Goal: Information Seeking & Learning: Learn about a topic

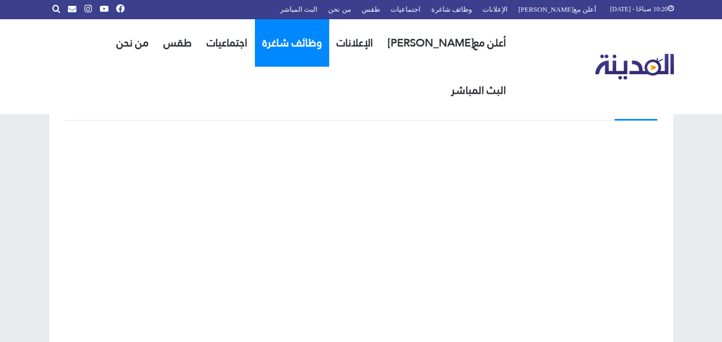
click at [306, 48] on link "وظائف شاغرة" at bounding box center [292, 43] width 74 height 48
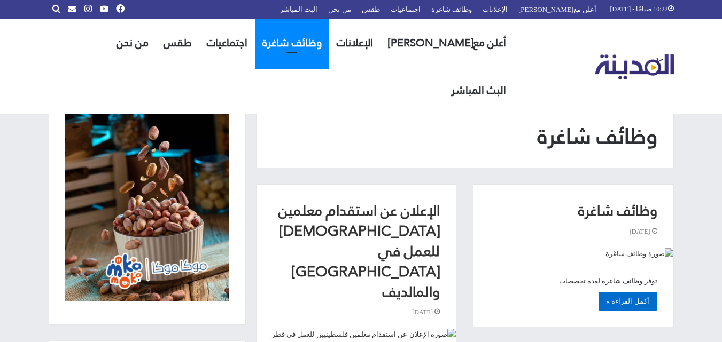
click at [628, 300] on link "أكمل القراءة »" at bounding box center [627, 301] width 59 height 19
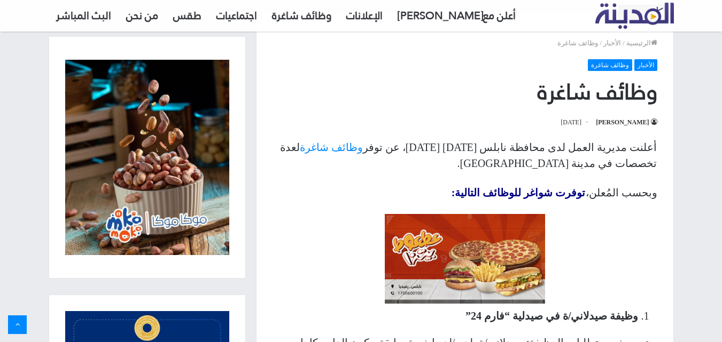
scroll to position [64, 0]
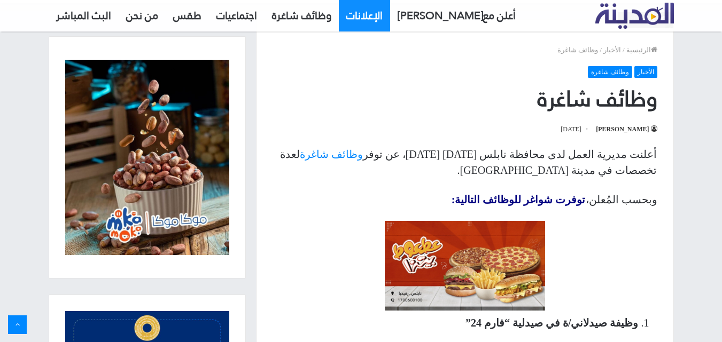
click at [364, 20] on link "الإعلانات" at bounding box center [364, 15] width 51 height 32
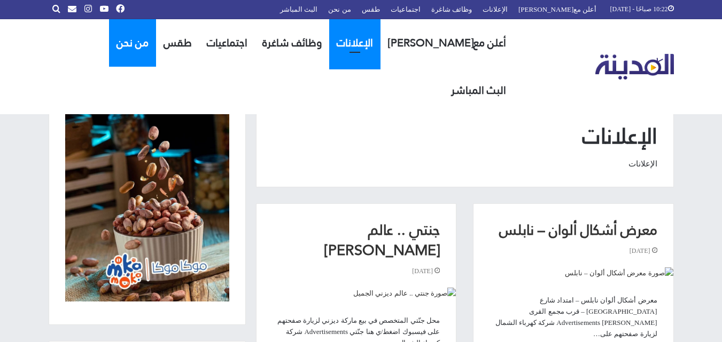
click at [138, 38] on link "من نحن" at bounding box center [132, 43] width 47 height 48
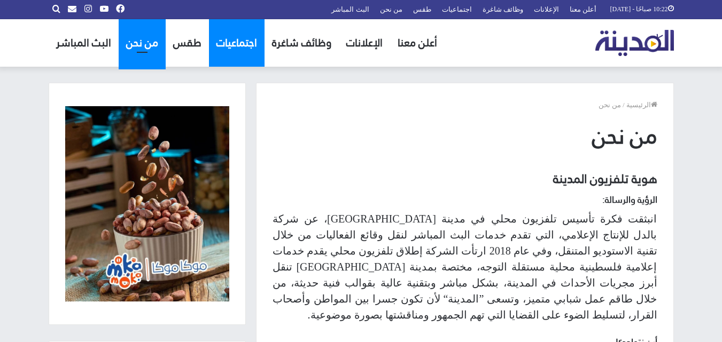
click at [225, 36] on link "اجتماعيات" at bounding box center [237, 43] width 56 height 48
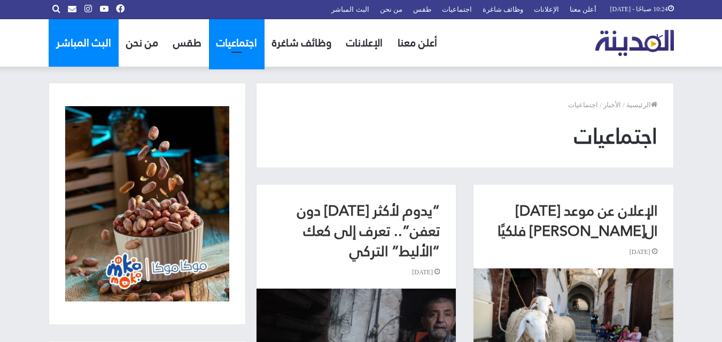
click at [88, 38] on link "البث المباشر" at bounding box center [84, 43] width 70 height 48
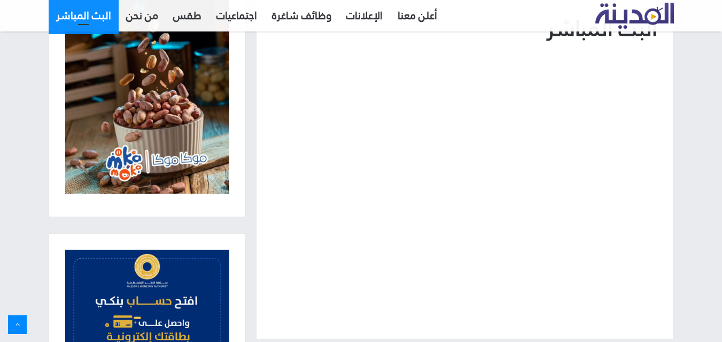
scroll to position [109, 0]
